Goal: Task Accomplishment & Management: Manage account settings

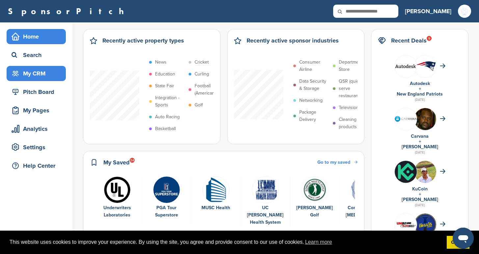
click at [26, 72] on div "My CRM" at bounding box center [38, 74] width 56 height 12
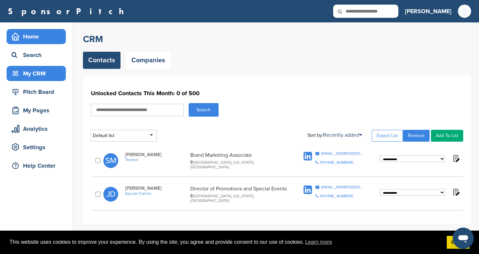
click at [31, 33] on div "Home" at bounding box center [38, 37] width 56 height 12
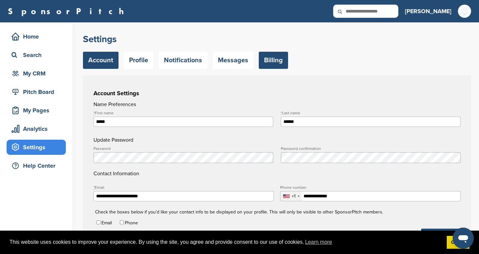
click at [277, 59] on link "Billing" at bounding box center [273, 60] width 29 height 17
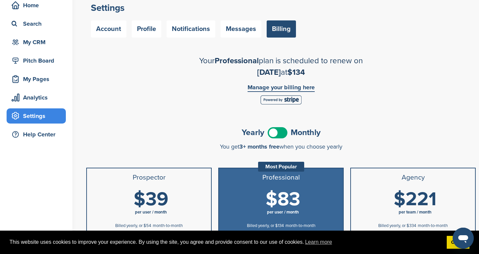
scroll to position [29, 0]
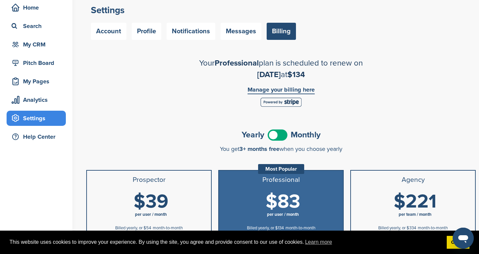
click at [276, 90] on link "Manage your billing here" at bounding box center [281, 91] width 67 height 8
